Goal: Information Seeking & Learning: Check status

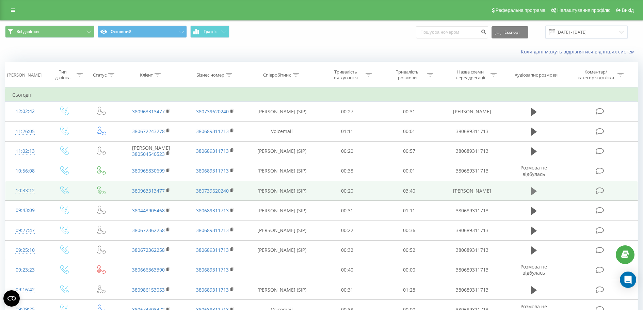
click at [533, 191] on icon at bounding box center [533, 191] width 6 height 8
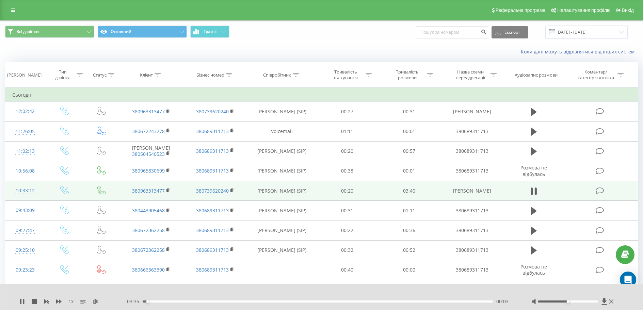
click at [70, 301] on span "1 x" at bounding box center [70, 301] width 5 height 7
click at [215, 302] on div "00:45" at bounding box center [318, 301] width 350 height 2
click at [167, 188] on icon at bounding box center [168, 190] width 4 height 5
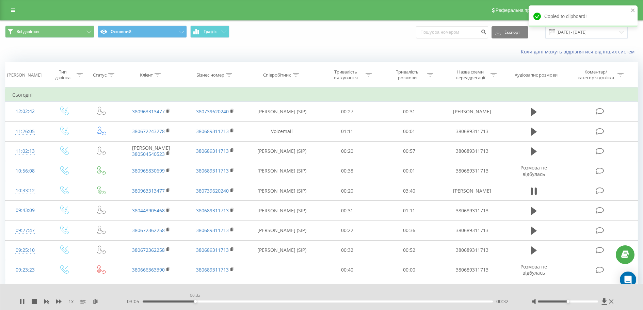
click at [195, 301] on div "00:32" at bounding box center [318, 301] width 350 height 2
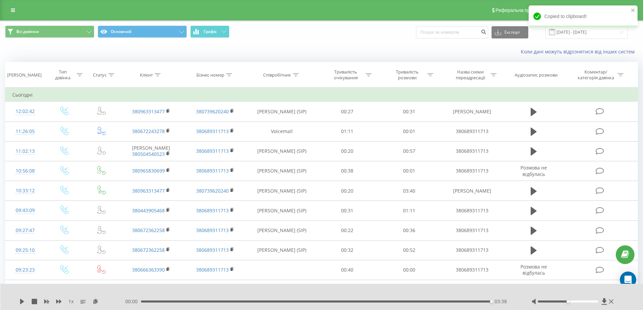
click at [342, 50] on div "Коли дані можуть відрізнятися вiд інших систем" at bounding box center [441, 51] width 401 height 7
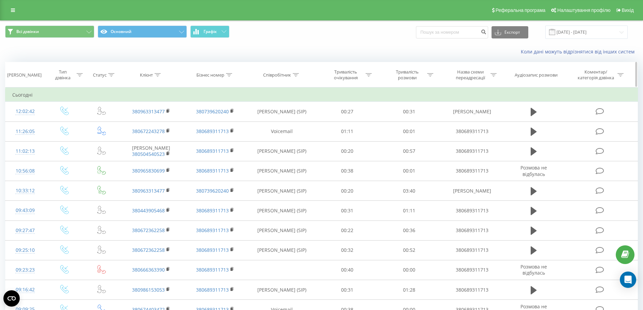
click at [241, 76] on div "Бізнес номер" at bounding box center [215, 75] width 64 height 6
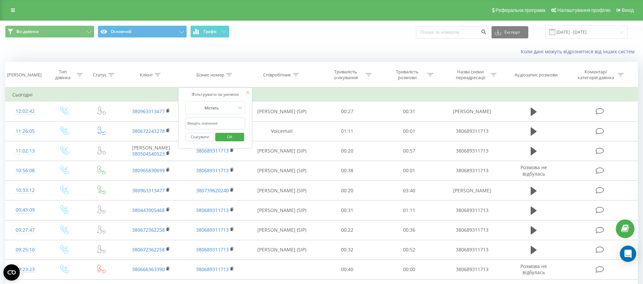
click at [362, 92] on td "Сьогодні" at bounding box center [321, 95] width 632 height 14
click at [382, 79] on div "Тривалість розмови" at bounding box center [409, 75] width 62 height 12
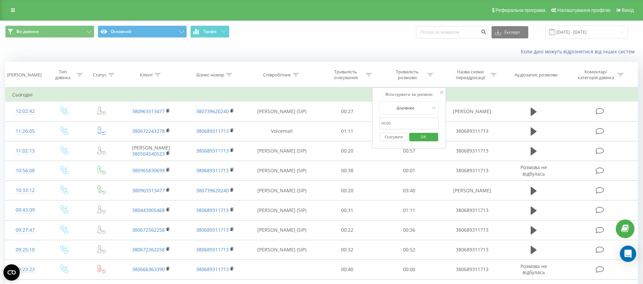
click at [441, 91] on icon at bounding box center [441, 92] width 3 height 3
click at [234, 77] on div "Бізнес номер" at bounding box center [215, 75] width 64 height 6
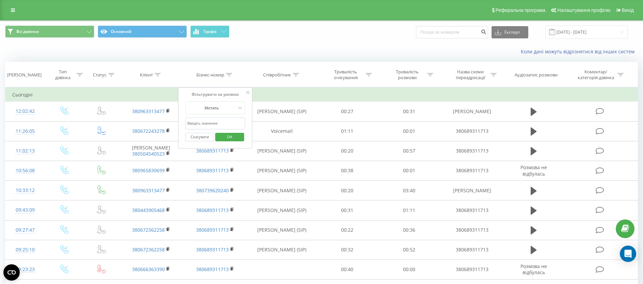
click at [261, 99] on td "Сьогодні" at bounding box center [321, 95] width 632 height 14
click at [303, 98] on td "Сьогодні" at bounding box center [321, 95] width 632 height 14
click at [305, 83] on th "Співробітник" at bounding box center [281, 74] width 69 height 25
click at [315, 81] on th "Співробітник" at bounding box center [281, 74] width 69 height 25
click at [247, 93] on icon at bounding box center [247, 92] width 3 height 3
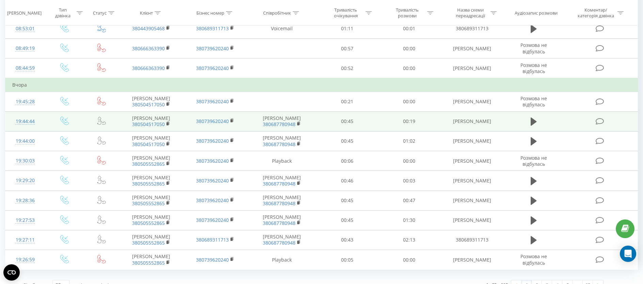
scroll to position [351, 0]
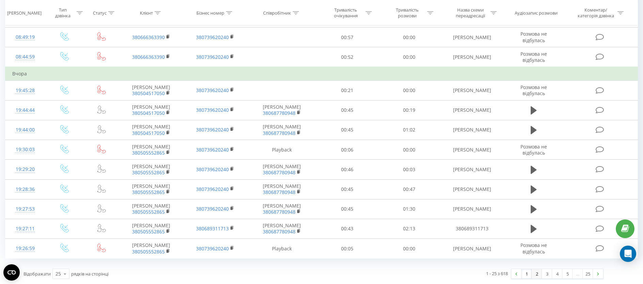
click at [534, 276] on link "2" at bounding box center [536, 274] width 10 height 10
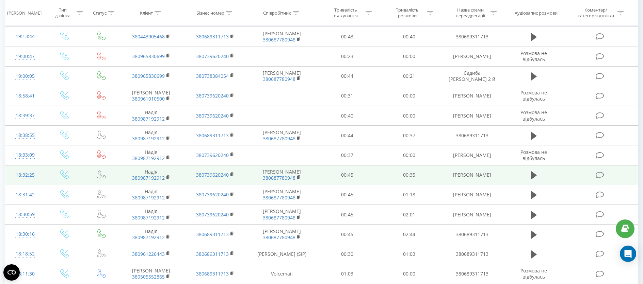
scroll to position [215, 0]
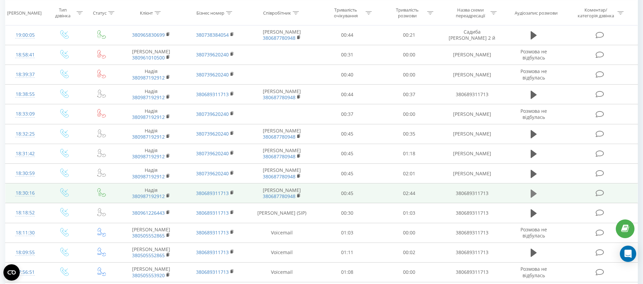
click at [531, 195] on icon at bounding box center [533, 194] width 6 height 8
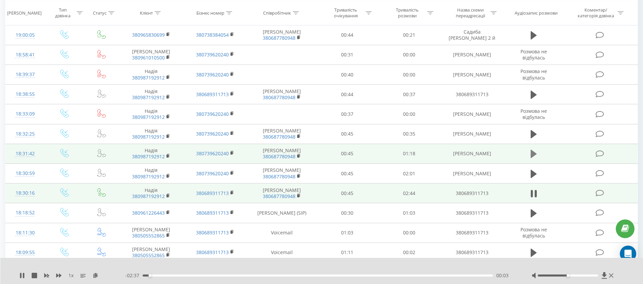
click at [533, 154] on icon at bounding box center [533, 154] width 6 height 8
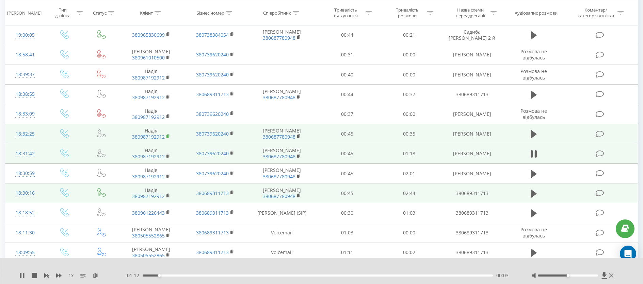
click at [167, 135] on rect at bounding box center [167, 136] width 2 height 3
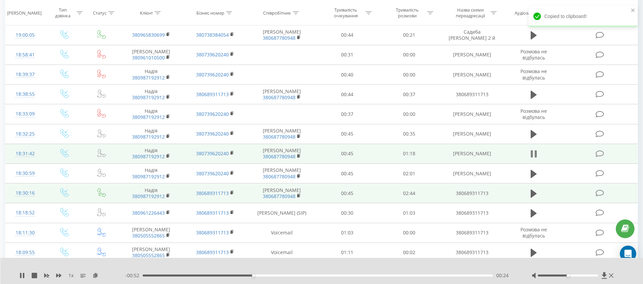
click at [532, 154] on icon at bounding box center [532, 153] width 2 height 7
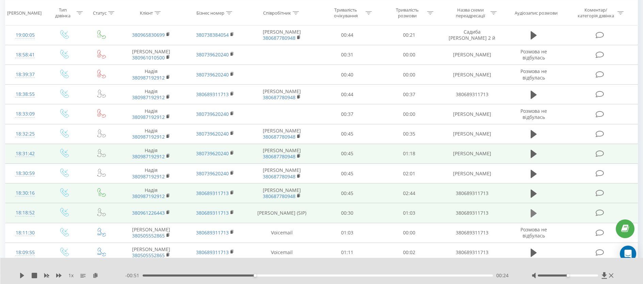
click at [535, 215] on icon at bounding box center [533, 214] width 6 height 10
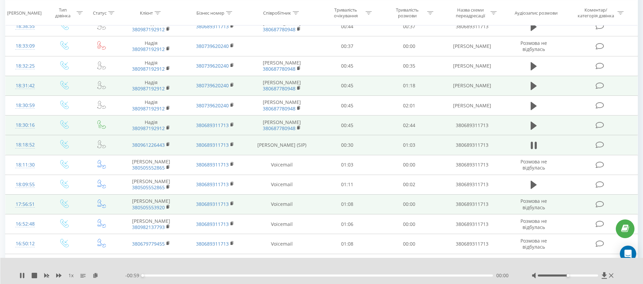
scroll to position [351, 0]
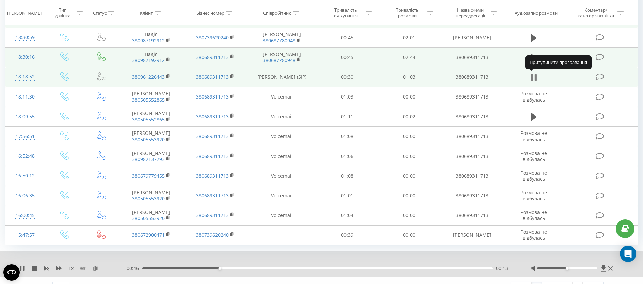
click at [534, 79] on icon at bounding box center [533, 78] width 6 height 10
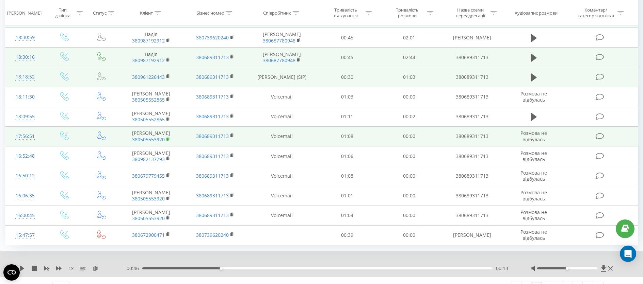
click at [168, 142] on icon at bounding box center [168, 139] width 4 height 5
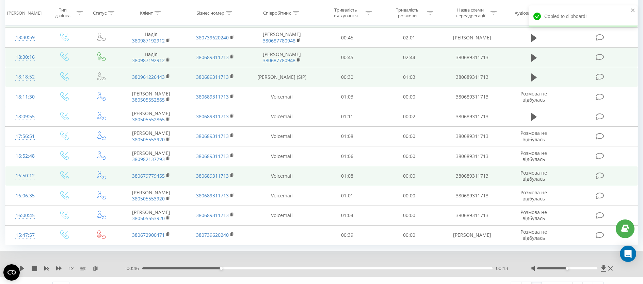
drag, startPoint x: 167, startPoint y: 146, endPoint x: 164, endPoint y: 173, distance: 27.8
click at [167, 141] on rect at bounding box center [167, 139] width 2 height 3
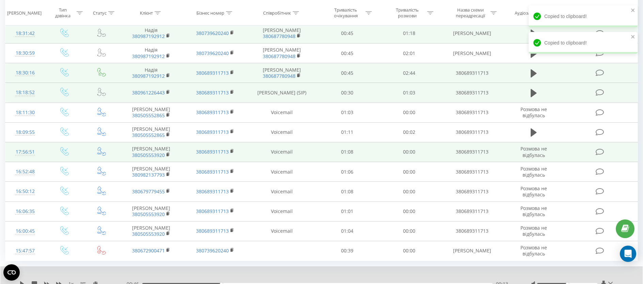
scroll to position [353, 0]
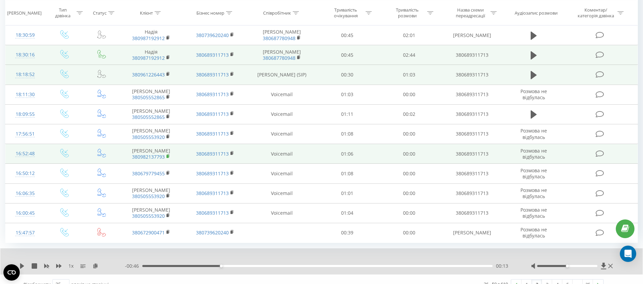
click at [167, 159] on icon at bounding box center [168, 156] width 4 height 5
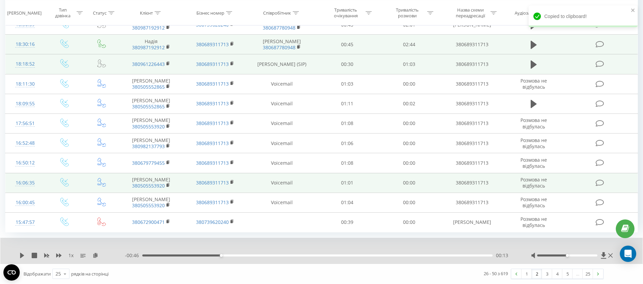
scroll to position [380, 0]
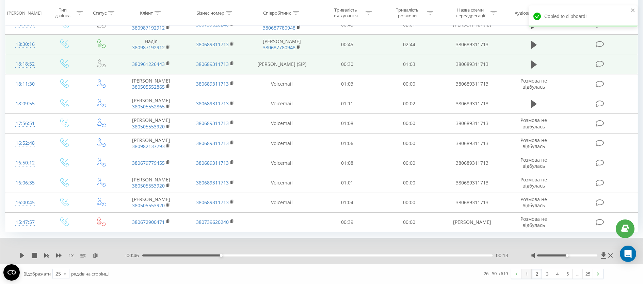
click at [528, 273] on link "1" at bounding box center [526, 274] width 10 height 10
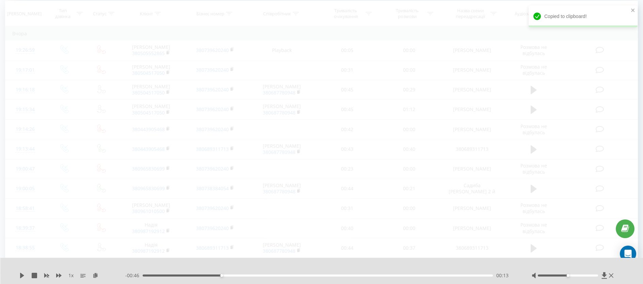
scroll to position [45, 0]
